Goal: Book appointment/travel/reservation

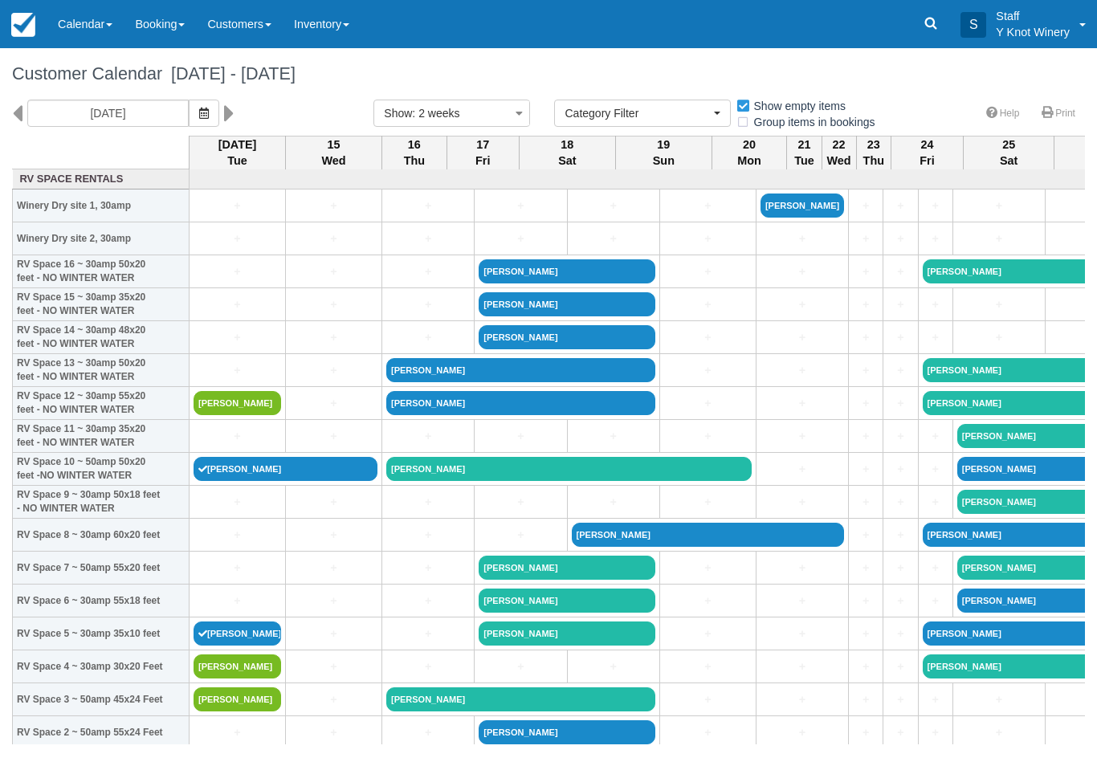
select select
click at [232, 445] on link "+" at bounding box center [238, 436] width 88 height 17
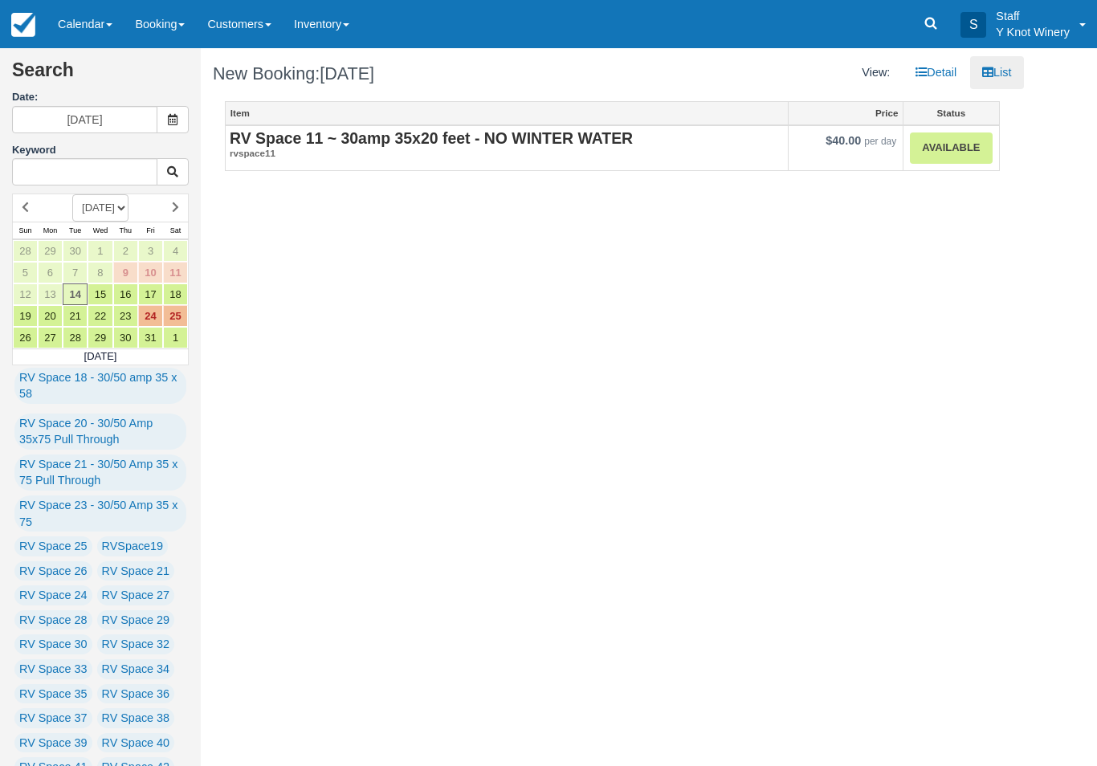
click at [944, 155] on link "Available" at bounding box center [951, 148] width 82 height 31
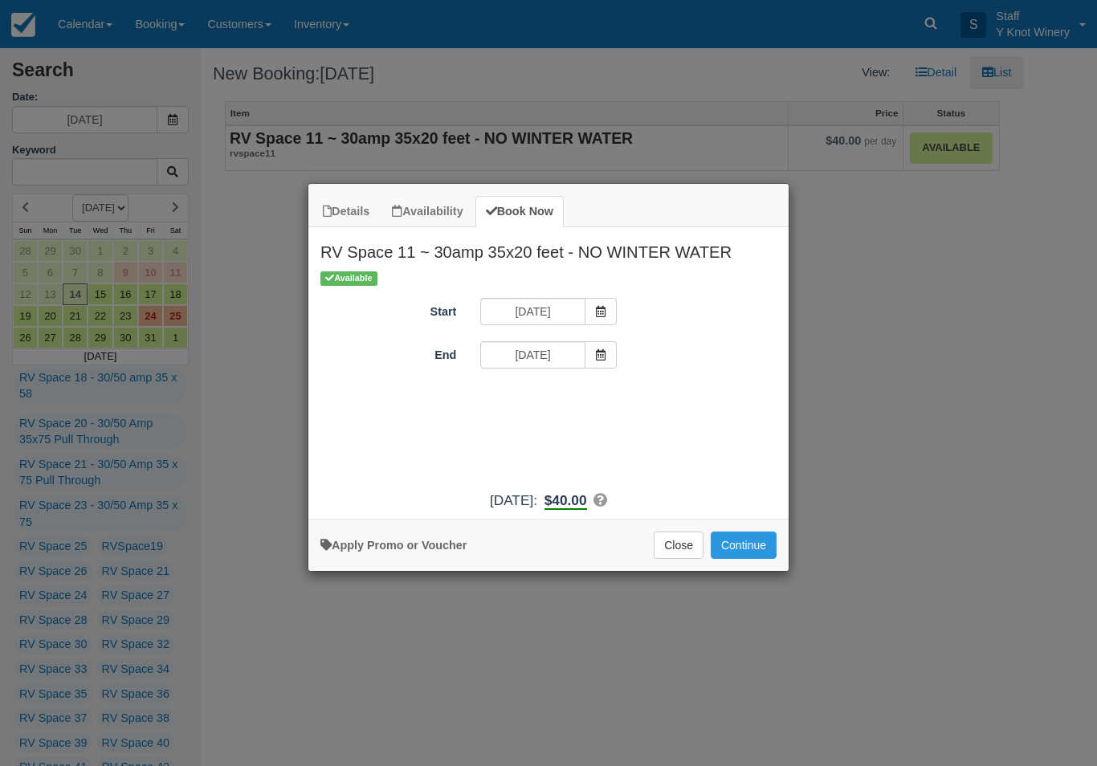
click at [606, 352] on span "Item Modal" at bounding box center [601, 354] width 32 height 27
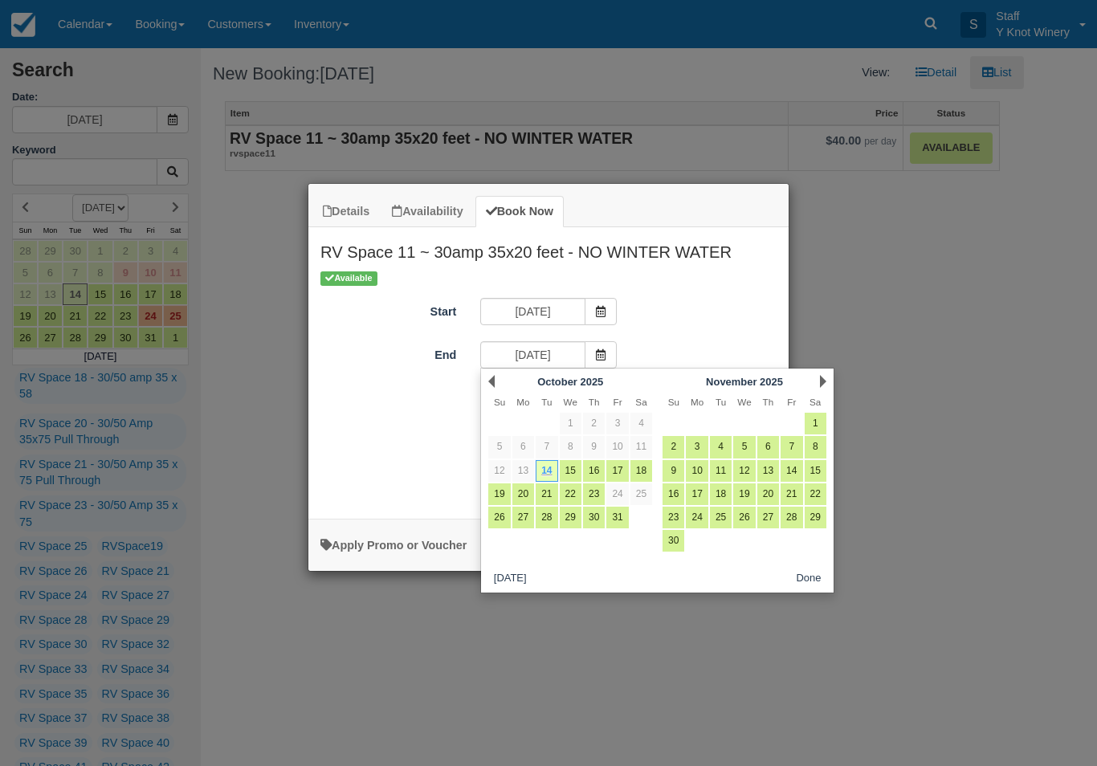
click at [623, 469] on link "17" at bounding box center [617, 471] width 22 height 22
type input "10/17/25"
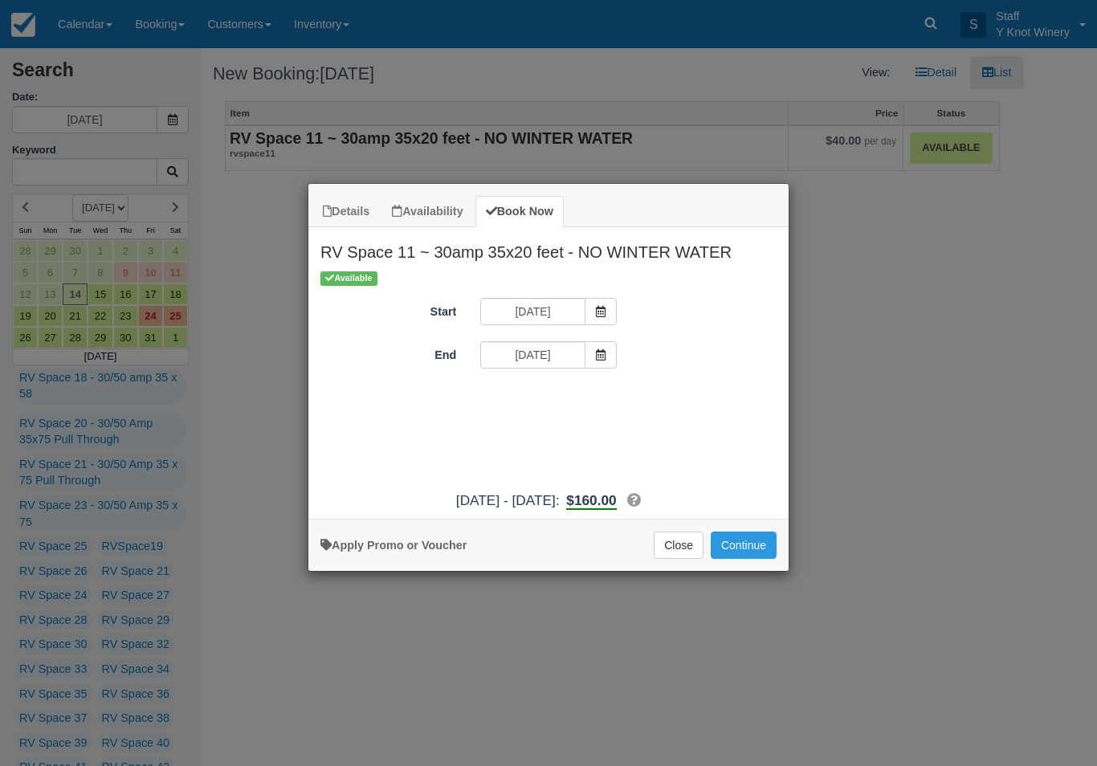
click at [745, 559] on button "Continue" at bounding box center [744, 545] width 66 height 27
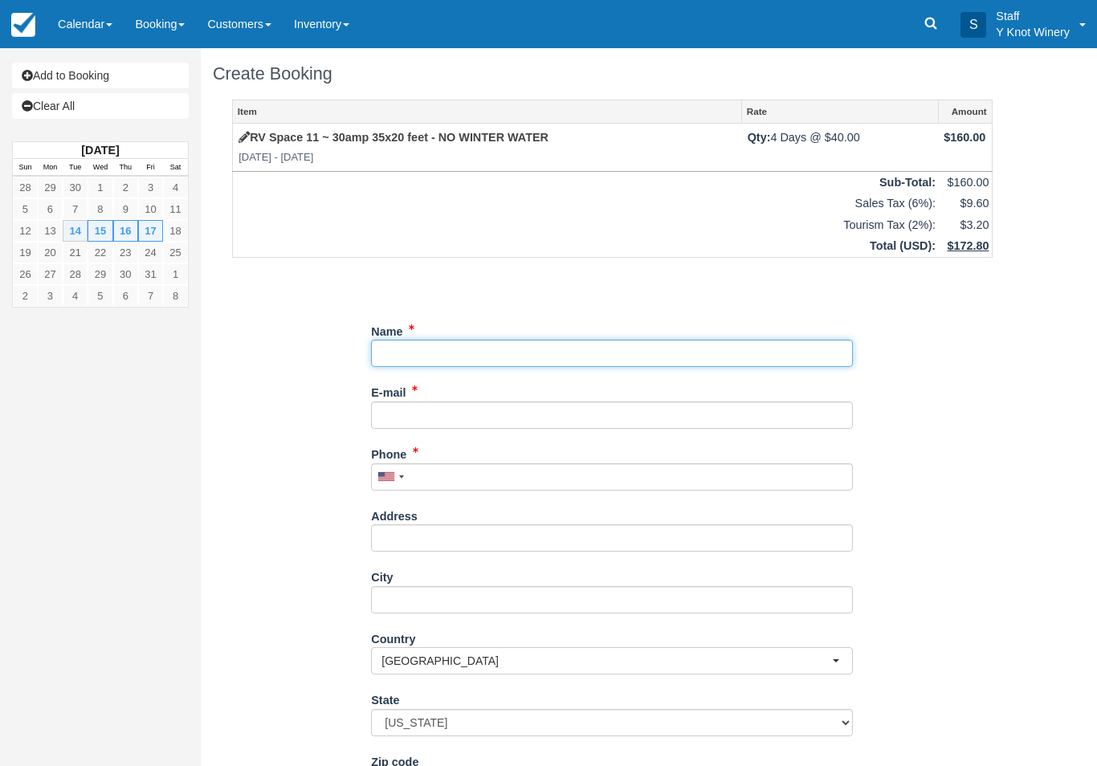
click at [435, 353] on input "Name" at bounding box center [612, 353] width 482 height 27
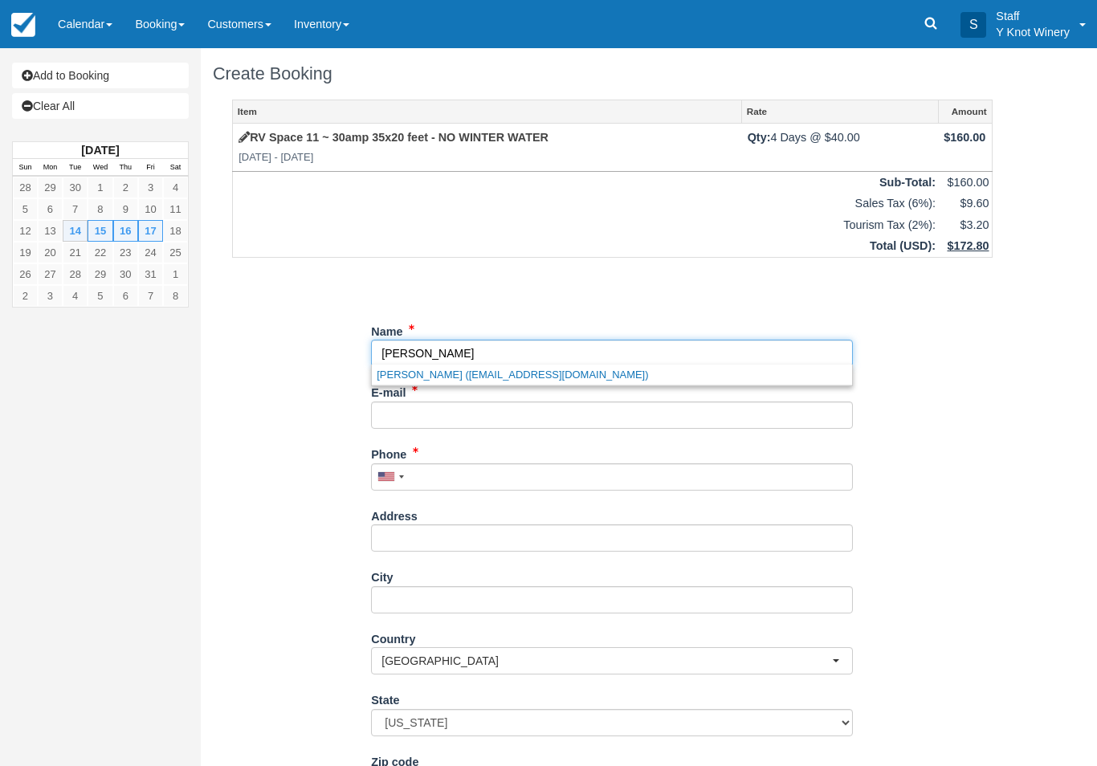
click at [480, 378] on link "Lydia Mawson (lydzila@msn.com)" at bounding box center [612, 375] width 480 height 20
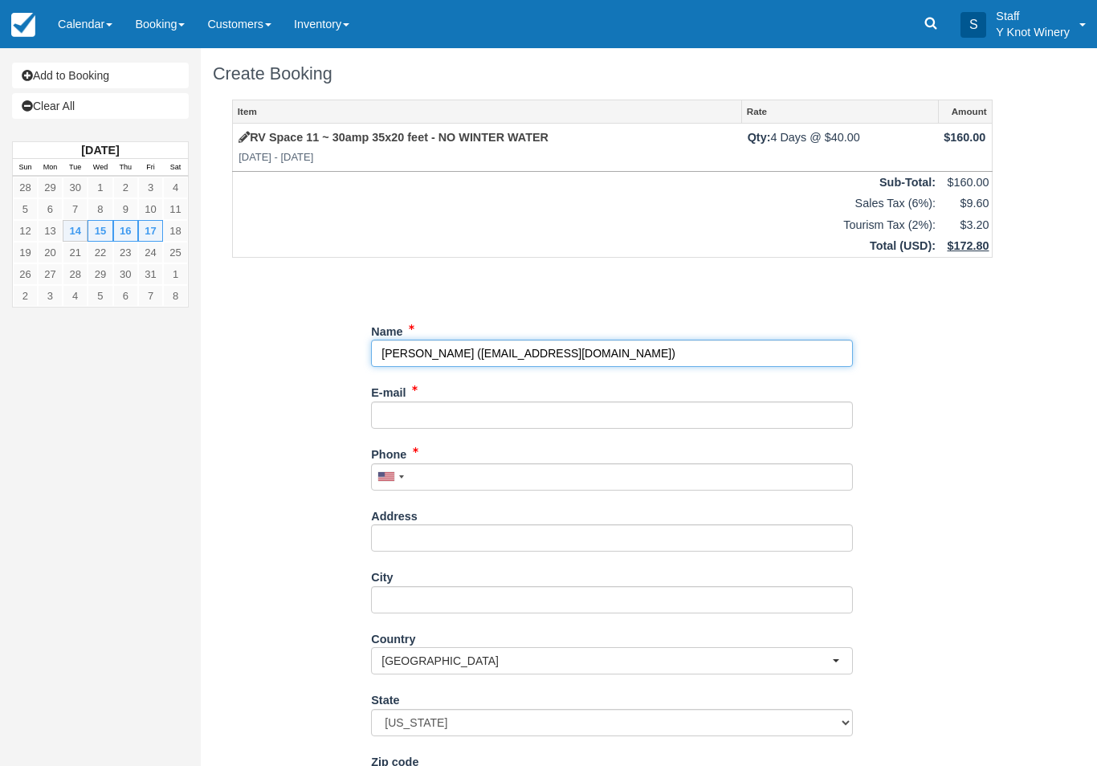
type input "[PERSON_NAME]"
type input "[EMAIL_ADDRESS][DOMAIN_NAME]"
type input "+12085717217"
type input "3687 S Gekeler 77"
type input "Boise"
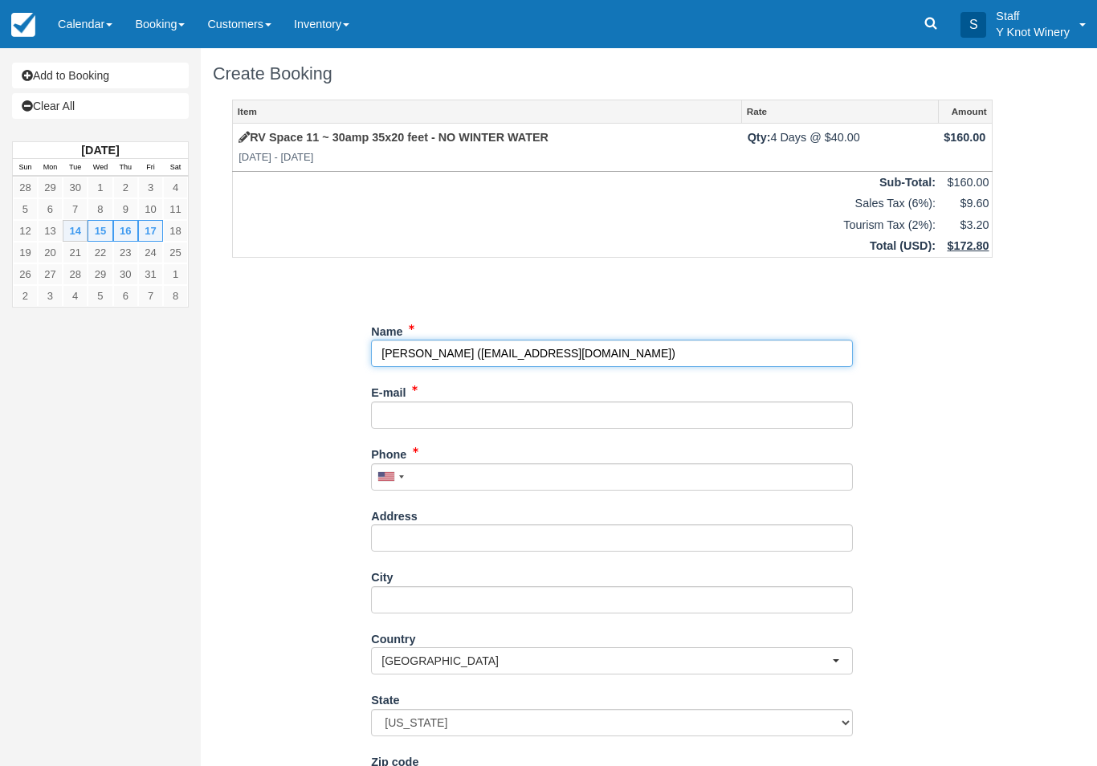
select select "ID"
type input "83706"
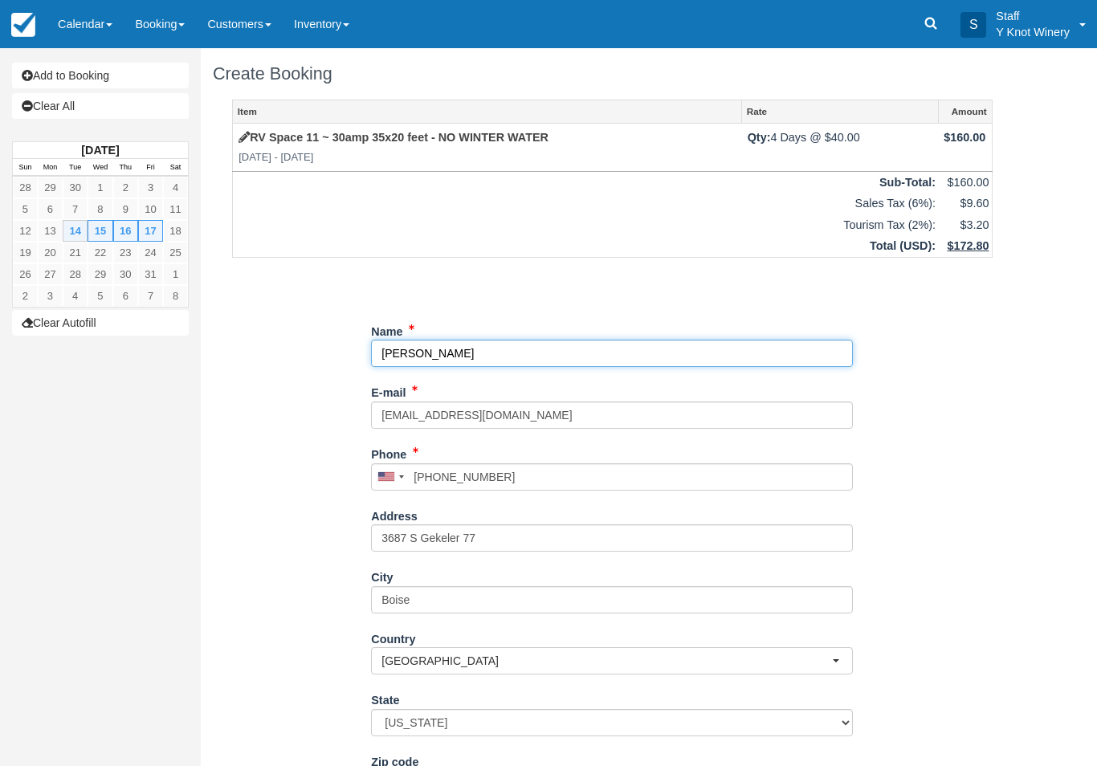
select select "ID"
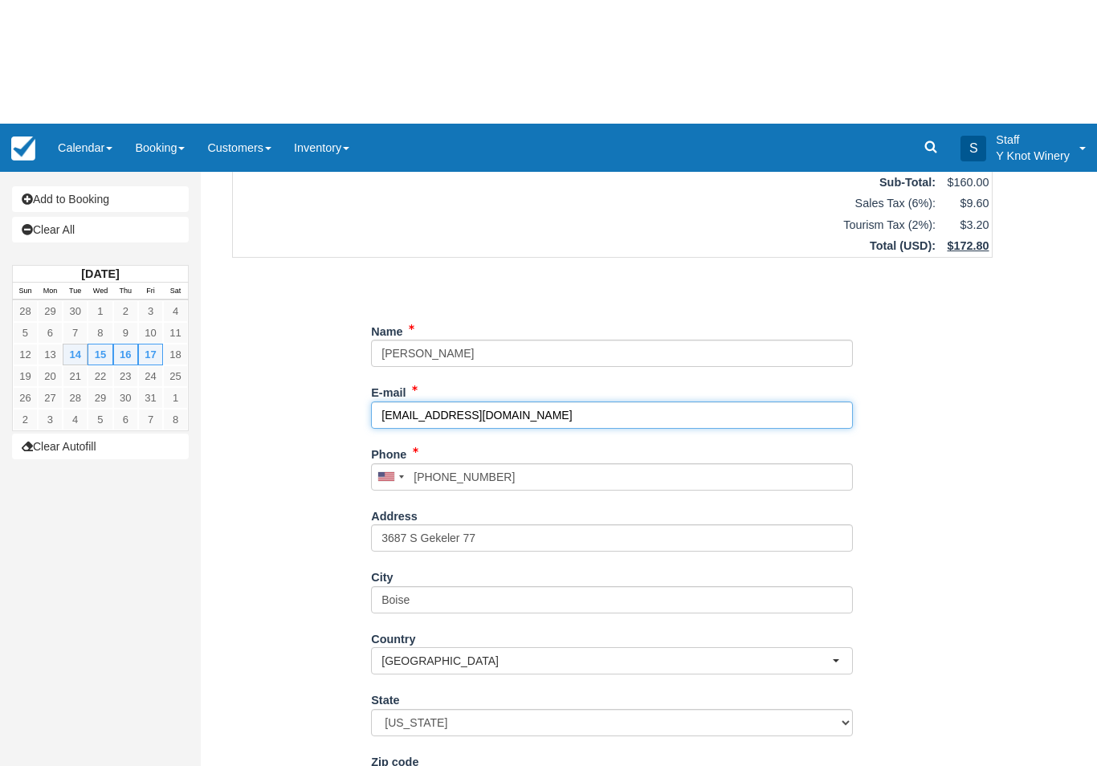
scroll to position [129, 0]
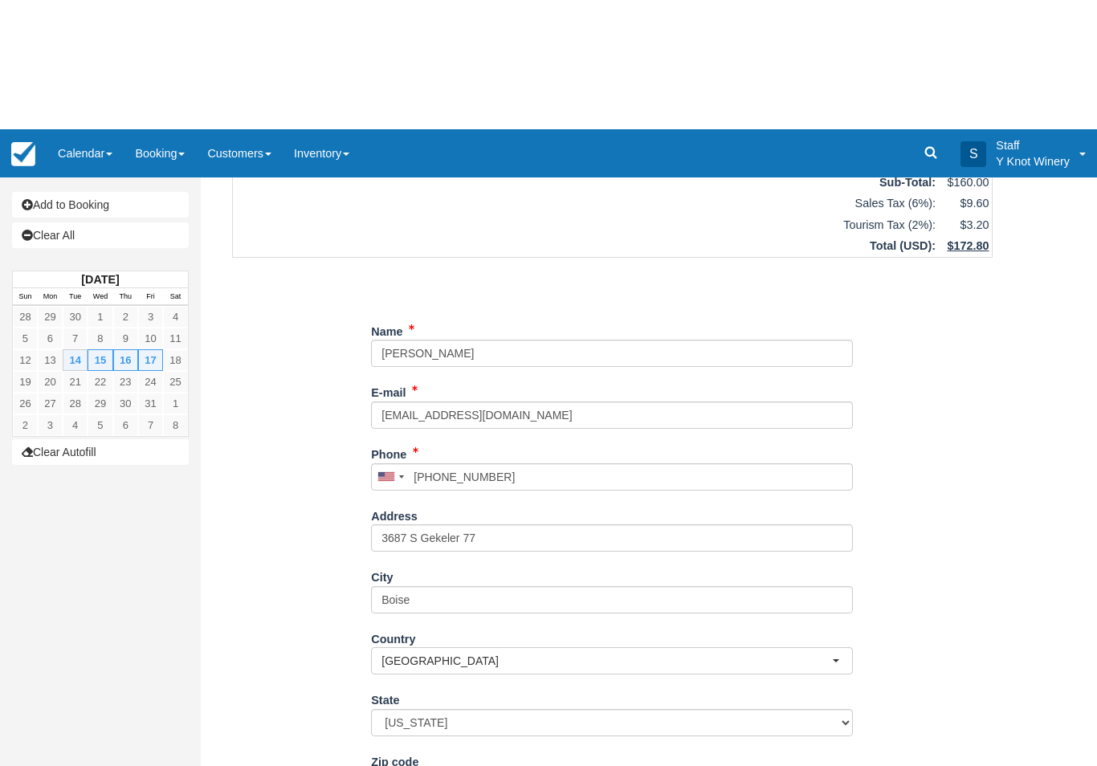
click at [403, 762] on button "Continue" at bounding box center [409, 771] width 77 height 27
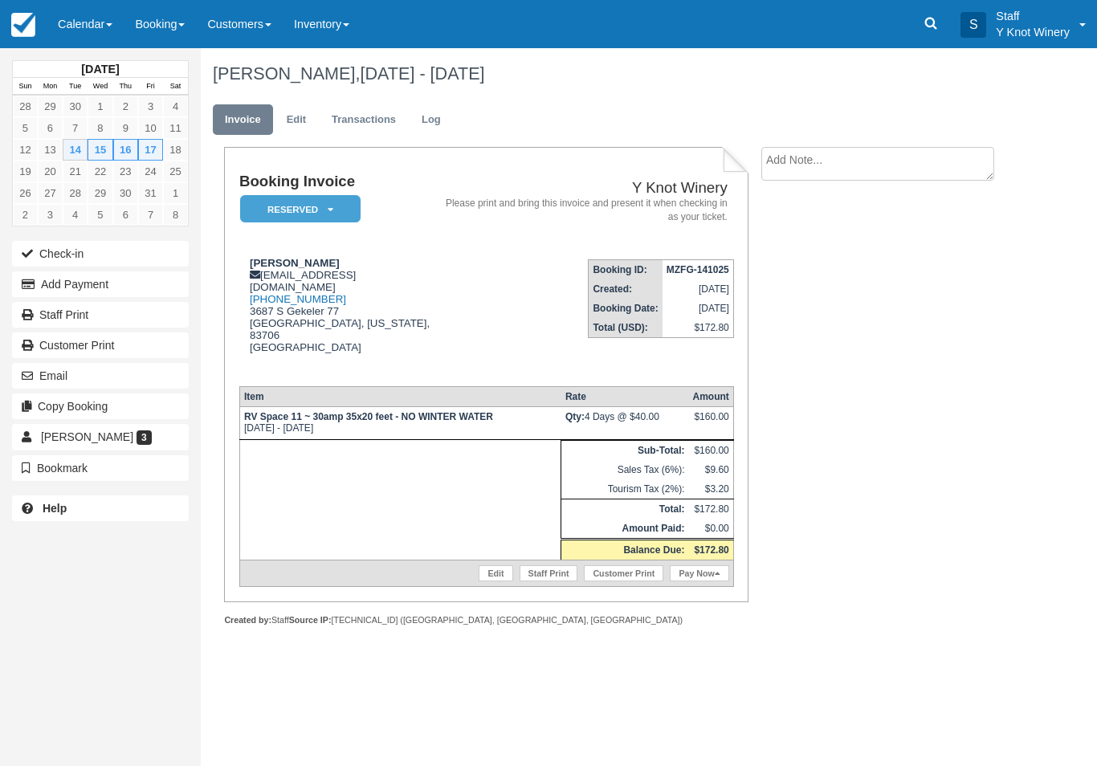
click at [712, 566] on link "Pay Now" at bounding box center [699, 573] width 59 height 16
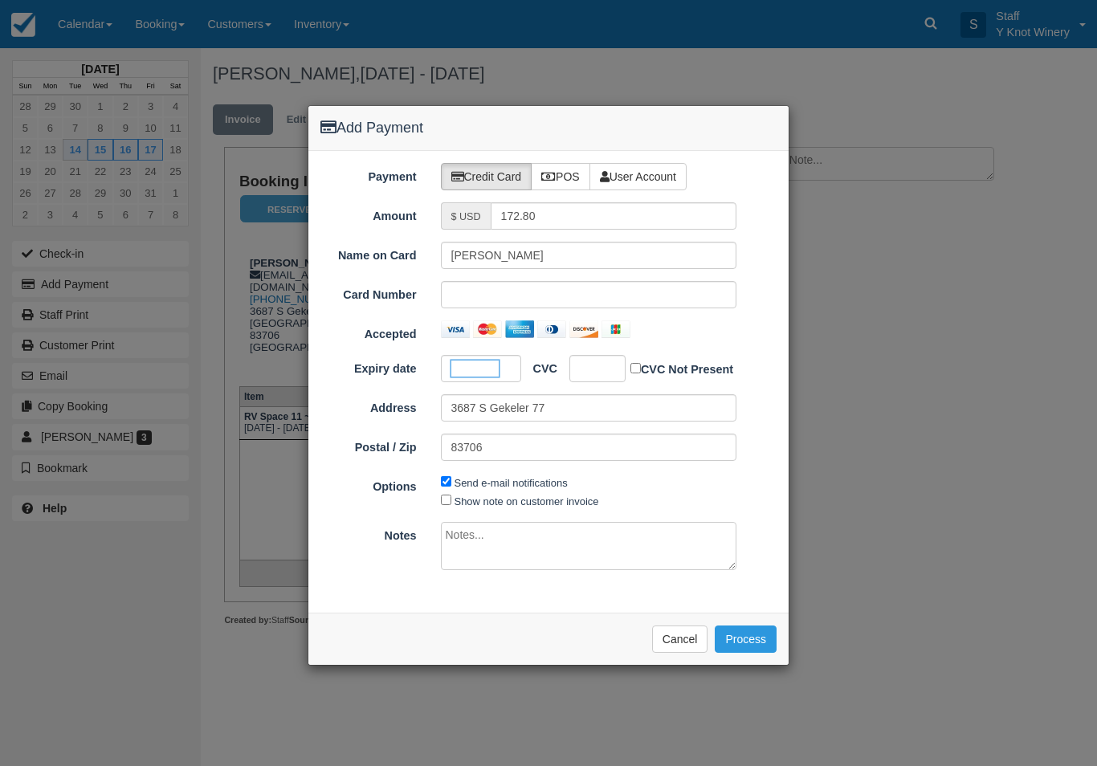
click at [591, 355] on div at bounding box center [597, 368] width 56 height 27
click at [515, 499] on label "Show note on customer invoice" at bounding box center [527, 501] width 145 height 12
click at [451, 499] on input "Show note on customer invoice" at bounding box center [446, 500] width 10 height 10
checkbox input "true"
click at [744, 638] on button "Process" at bounding box center [746, 639] width 62 height 27
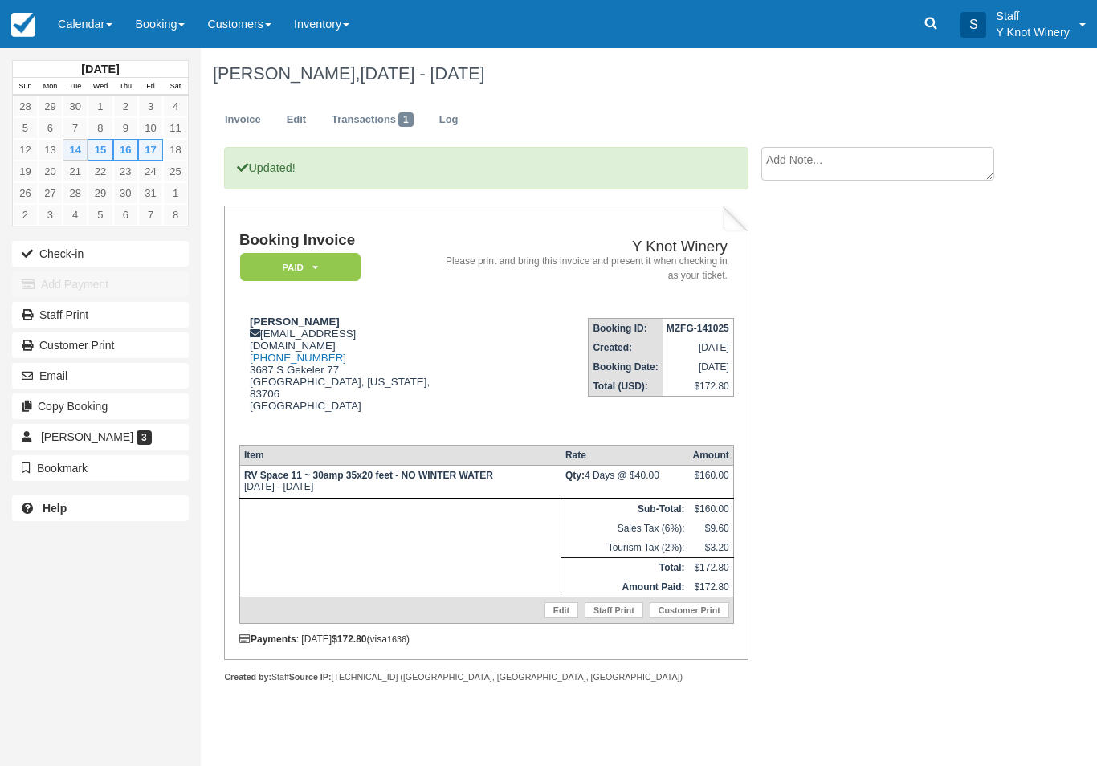
click at [68, 257] on button "Check-in" at bounding box center [100, 254] width 177 height 26
